Goal: Task Accomplishment & Management: Manage account settings

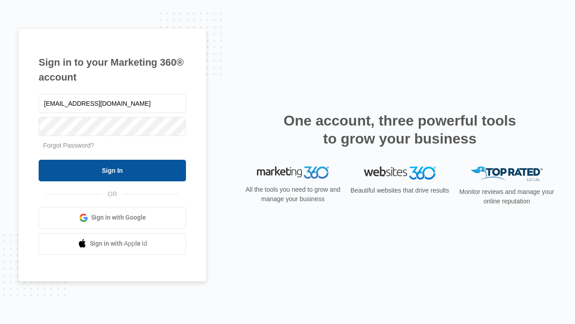
click at [112, 170] on input "Sign In" at bounding box center [112, 171] width 147 height 22
